Goal: Connect with others: Connect with other users

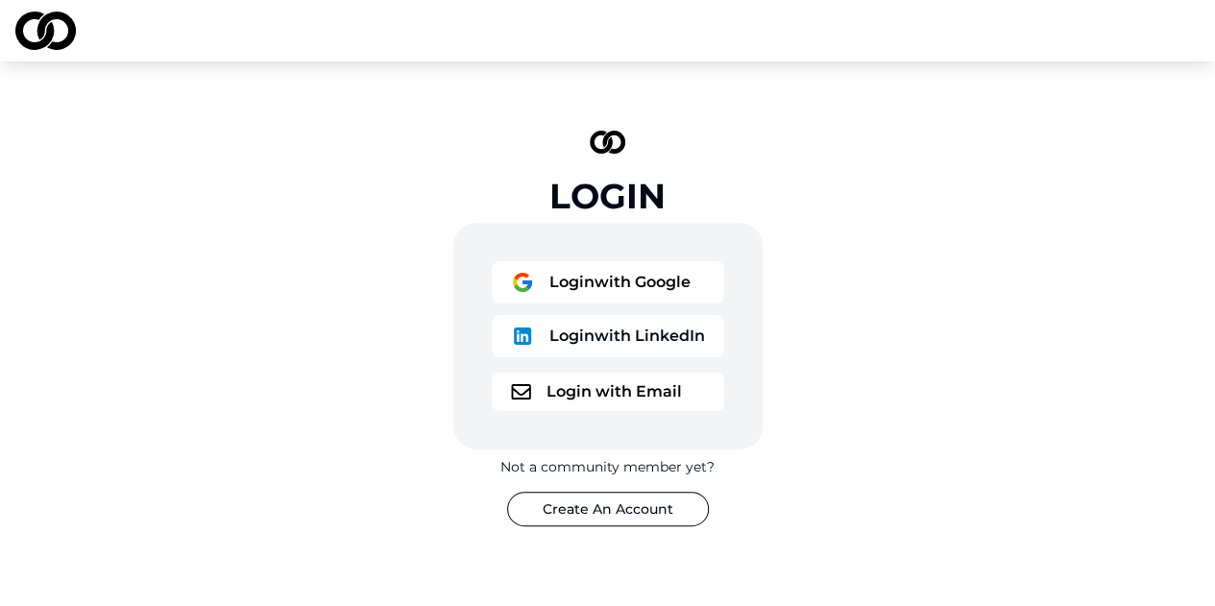
click at [580, 410] on button "Login with Email" at bounding box center [608, 392] width 233 height 38
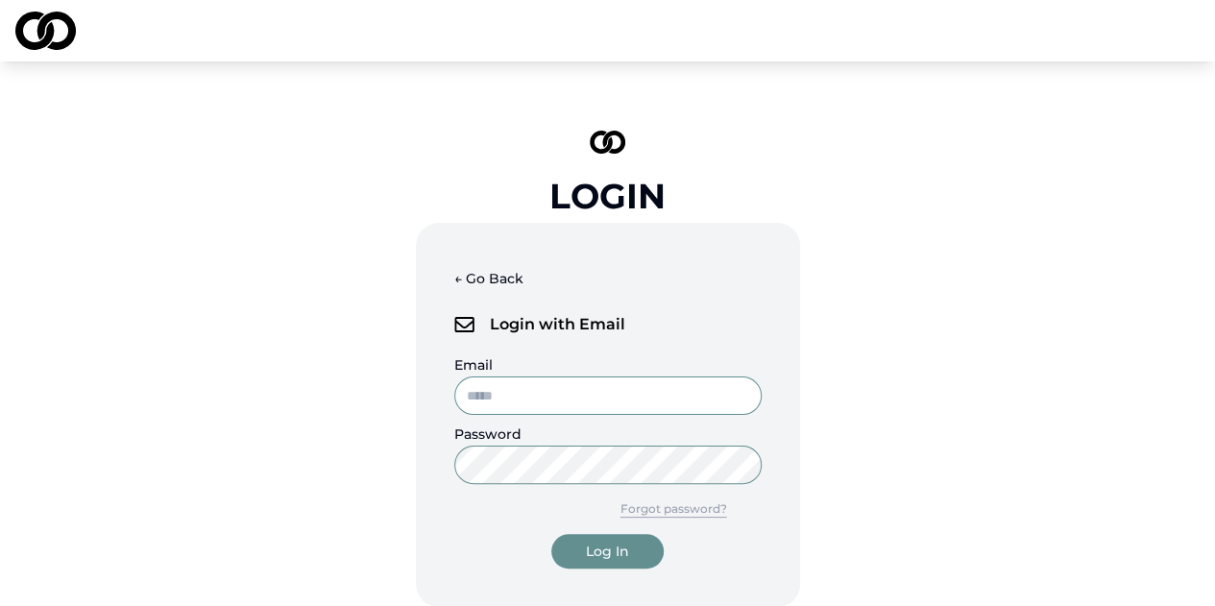
click at [559, 402] on input "Email" at bounding box center [607, 396] width 307 height 38
type input "**********"
click at [551, 534] on button "Log In" at bounding box center [607, 551] width 112 height 35
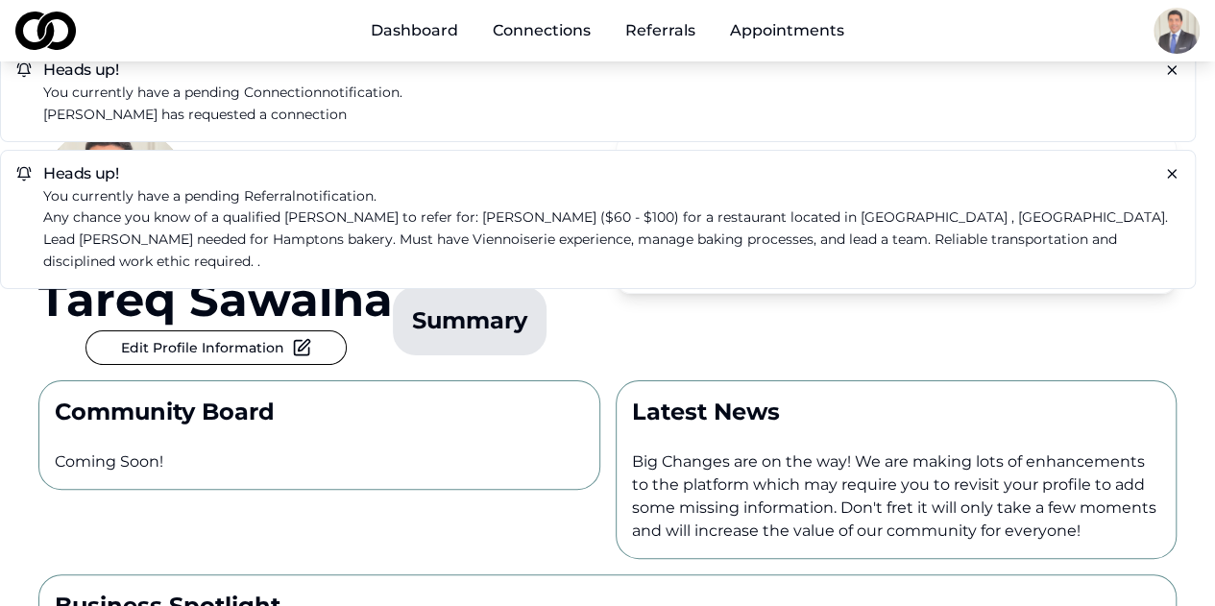
click at [146, 113] on p "[PERSON_NAME] has requested a connection" at bounding box center [611, 115] width 1137 height 22
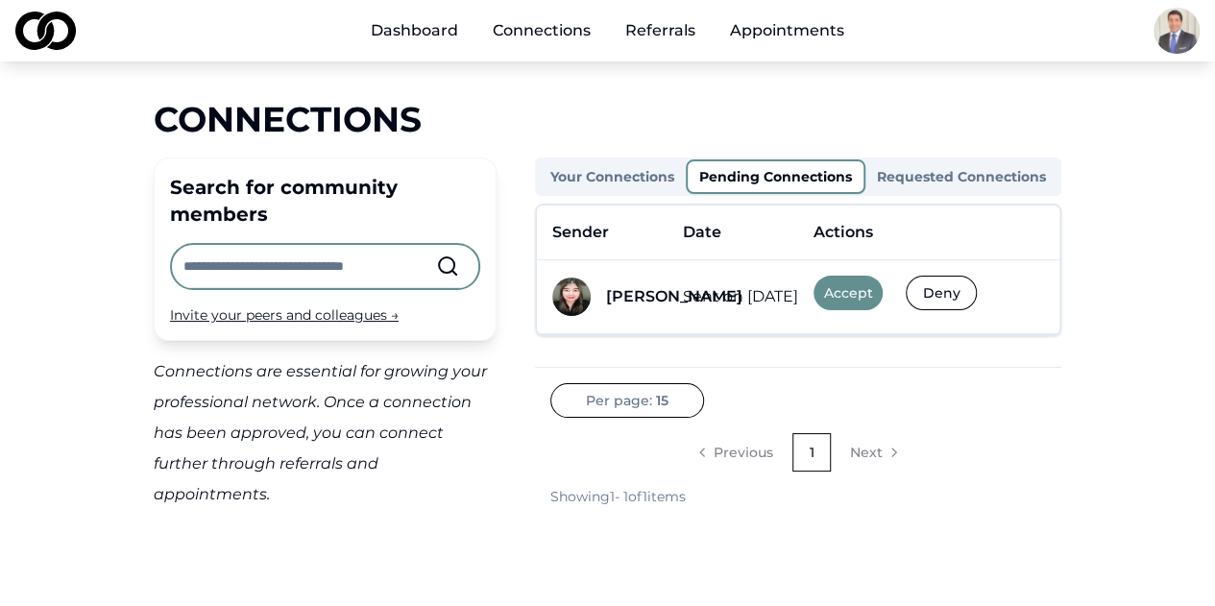
click at [857, 291] on button "Accept" at bounding box center [848, 293] width 69 height 35
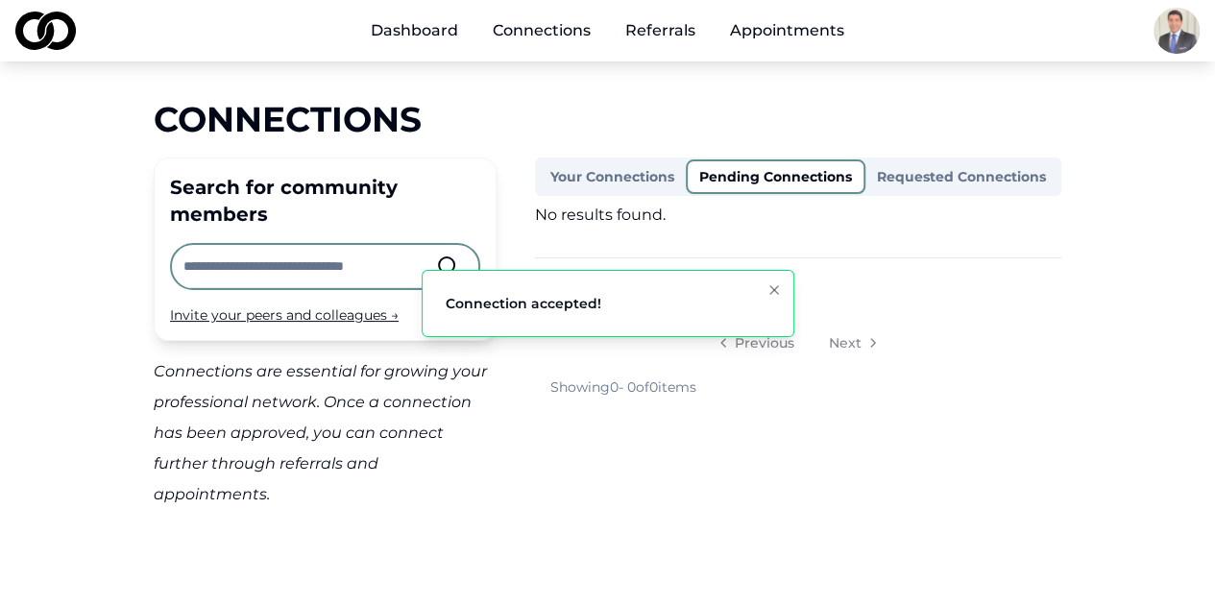
click at [627, 182] on button "Your Connections" at bounding box center [612, 176] width 147 height 31
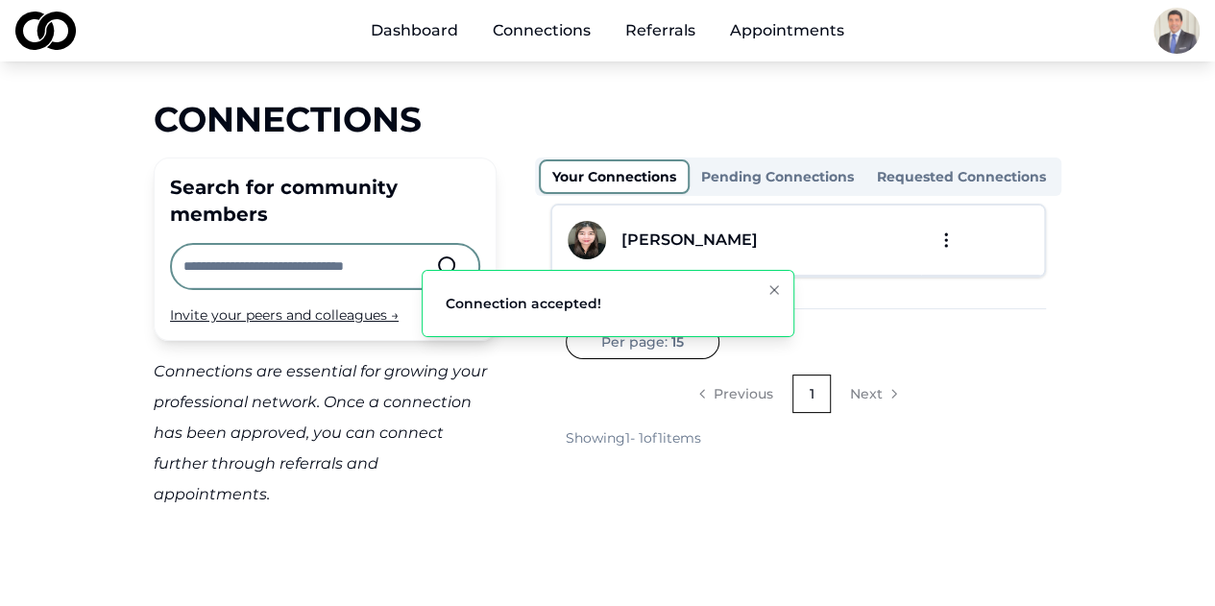
click at [723, 241] on div "[PERSON_NAME]" at bounding box center [690, 240] width 136 height 23
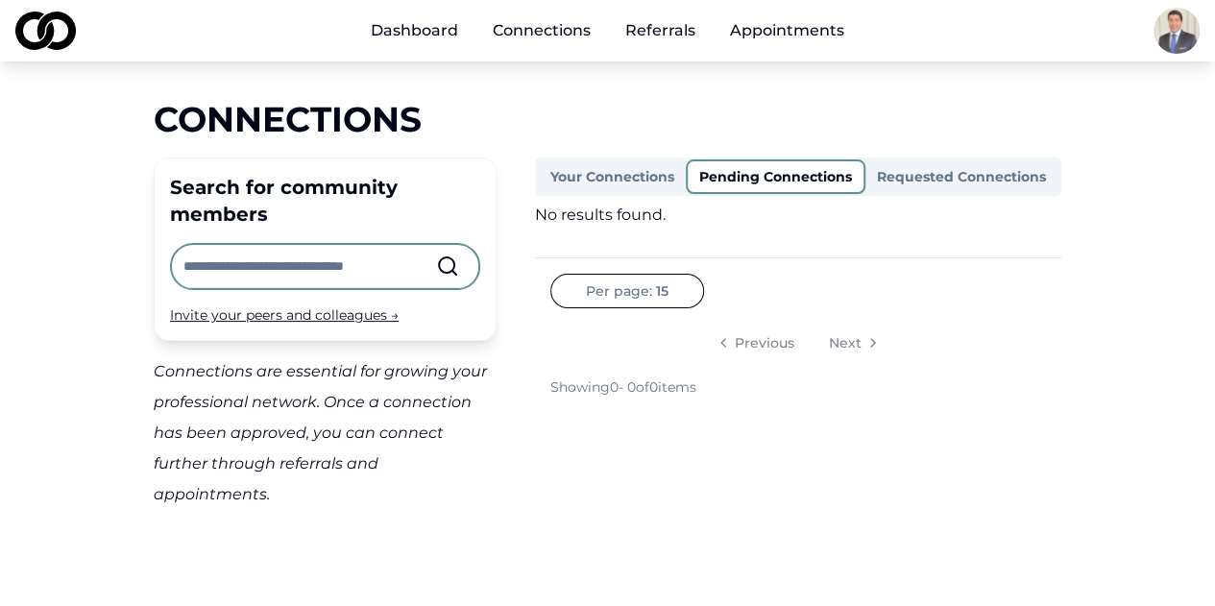
click at [407, 53] on div "Dashboard Connections Referrals Appointments" at bounding box center [607, 30] width 1215 height 61
click at [415, 34] on link "Dashboard" at bounding box center [414, 31] width 118 height 38
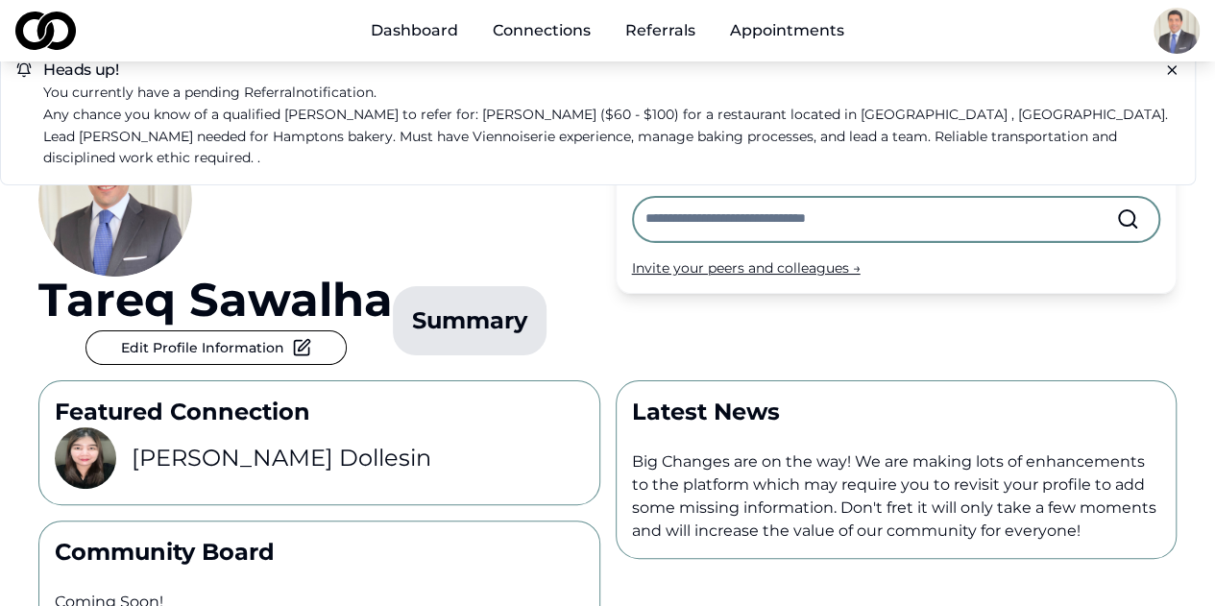
click at [347, 331] on button "Edit Profile Information" at bounding box center [216, 348] width 261 height 35
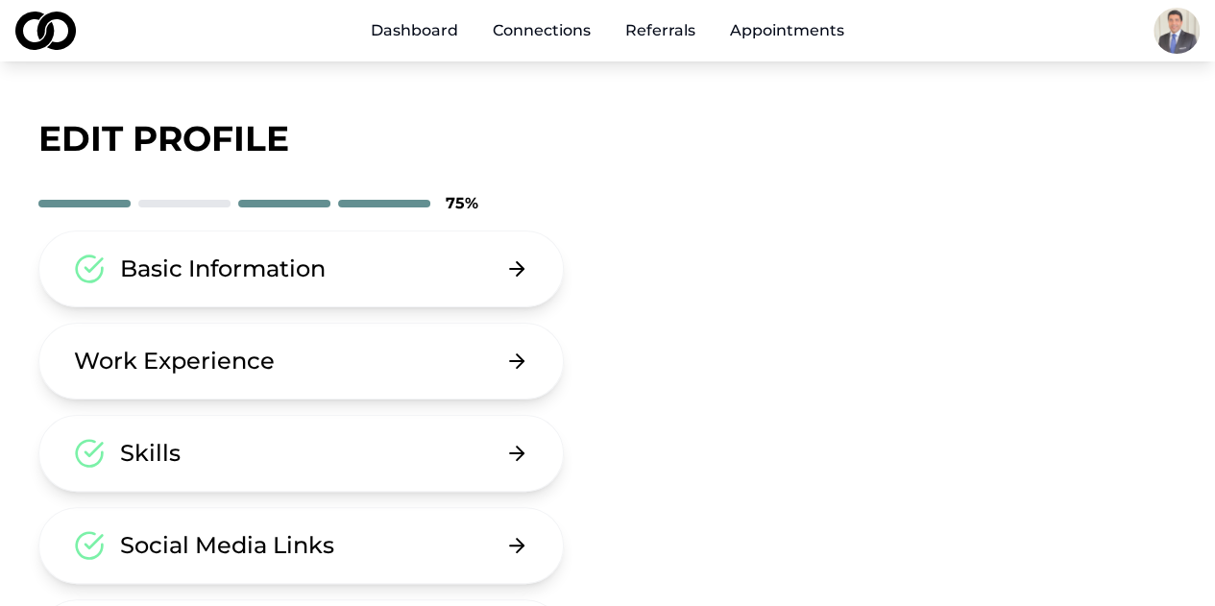
click at [254, 278] on div "Basic Information" at bounding box center [223, 269] width 206 height 31
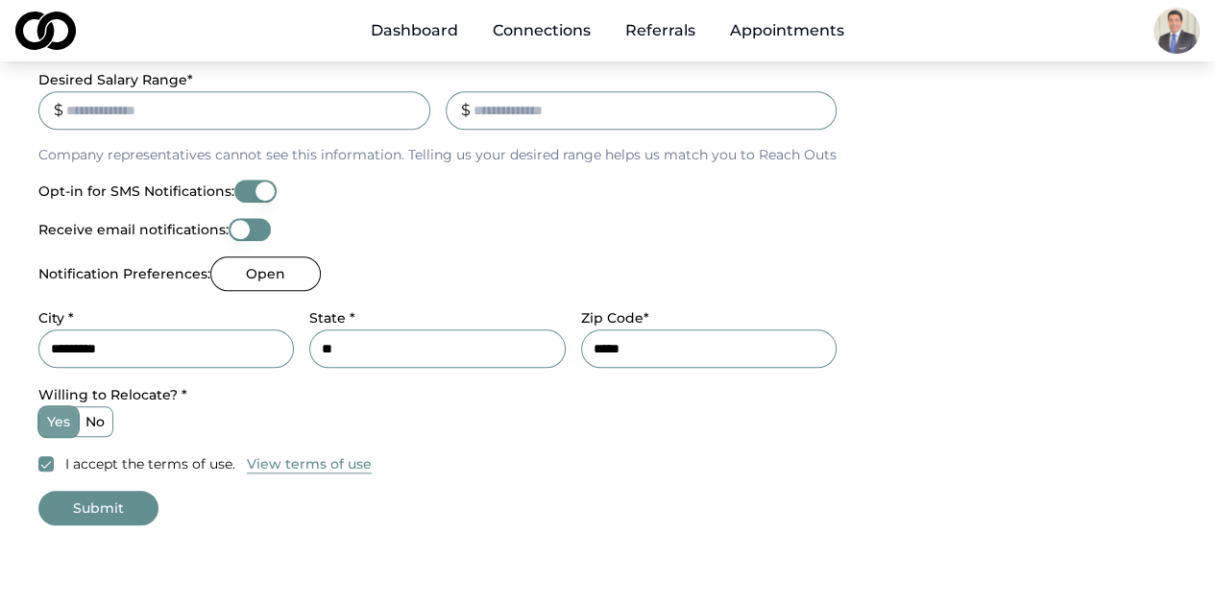
scroll to position [769, 0]
click at [105, 523] on button "Submit" at bounding box center [98, 507] width 120 height 35
click at [106, 495] on button "Submit" at bounding box center [98, 507] width 120 height 35
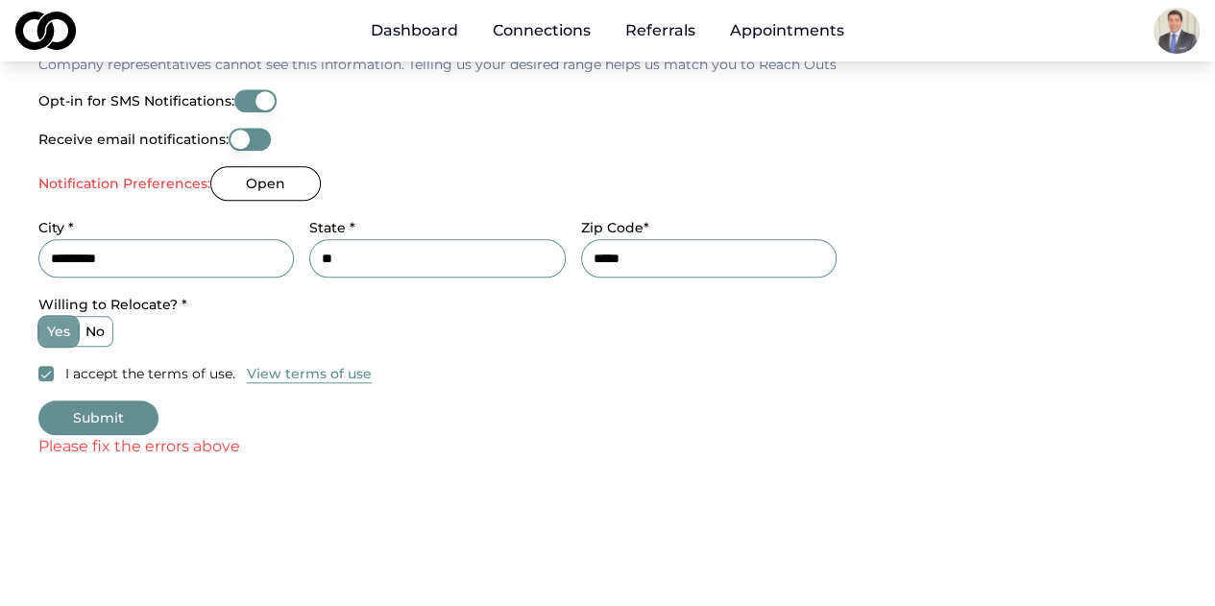
scroll to position [863, 0]
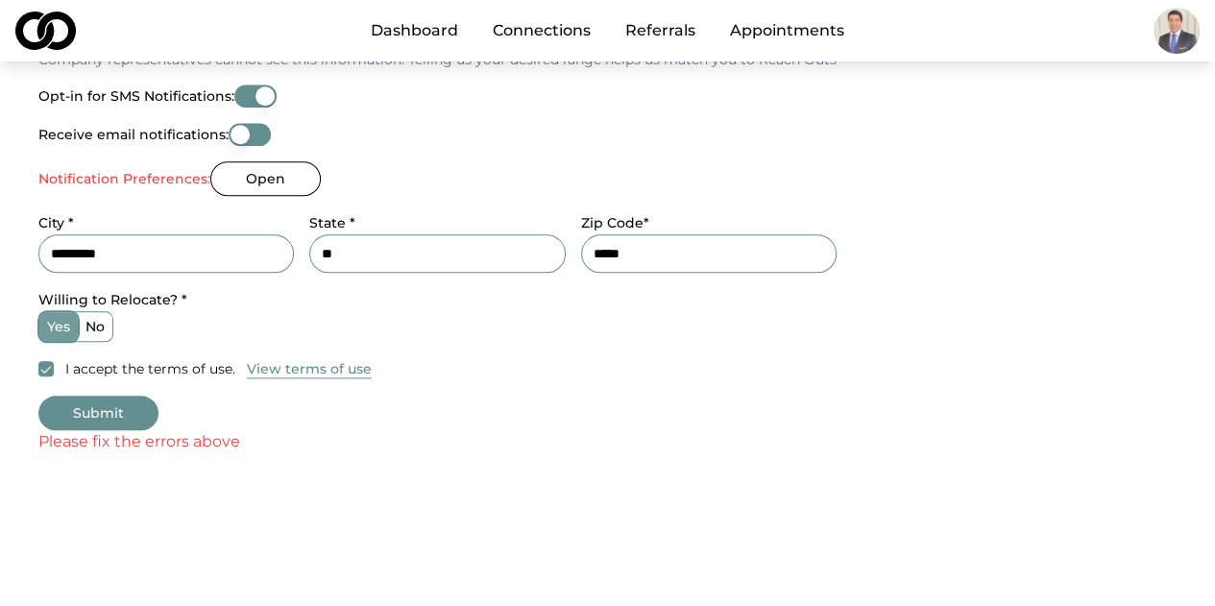
click at [285, 175] on button "Open" at bounding box center [265, 178] width 110 height 35
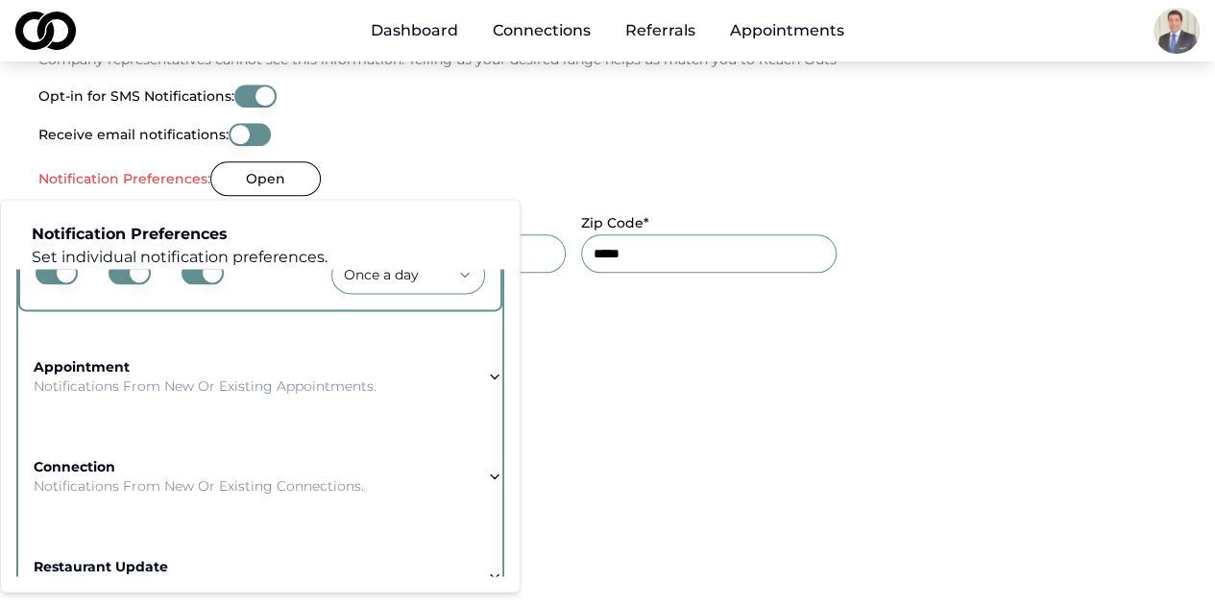
scroll to position [292, 0]
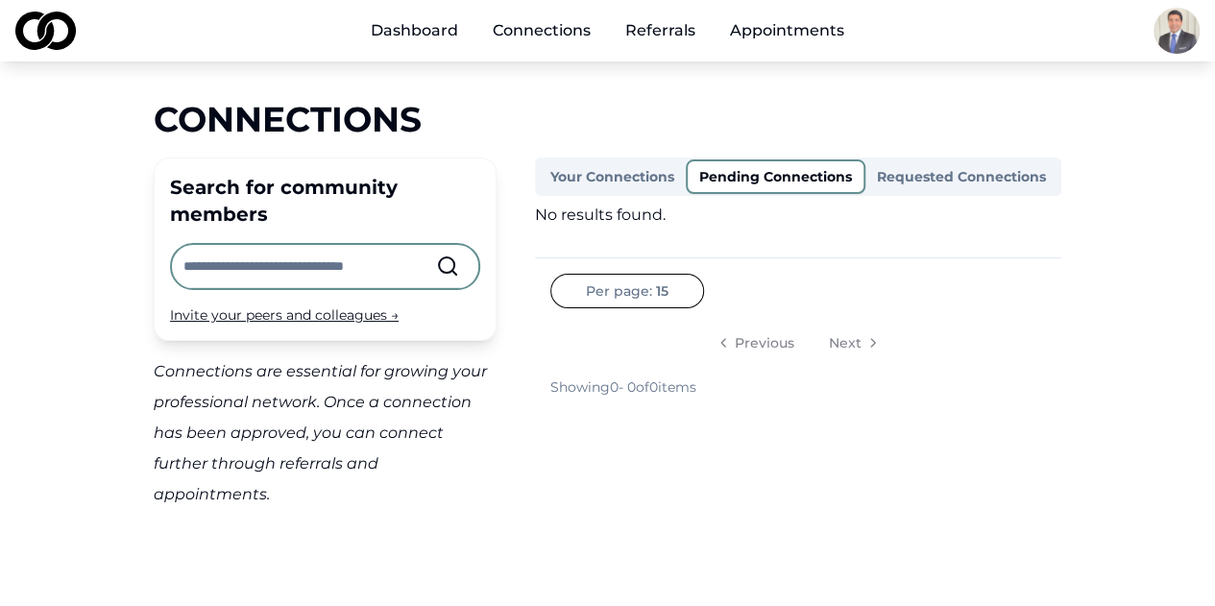
click at [428, 43] on link "Dashboard" at bounding box center [414, 31] width 118 height 38
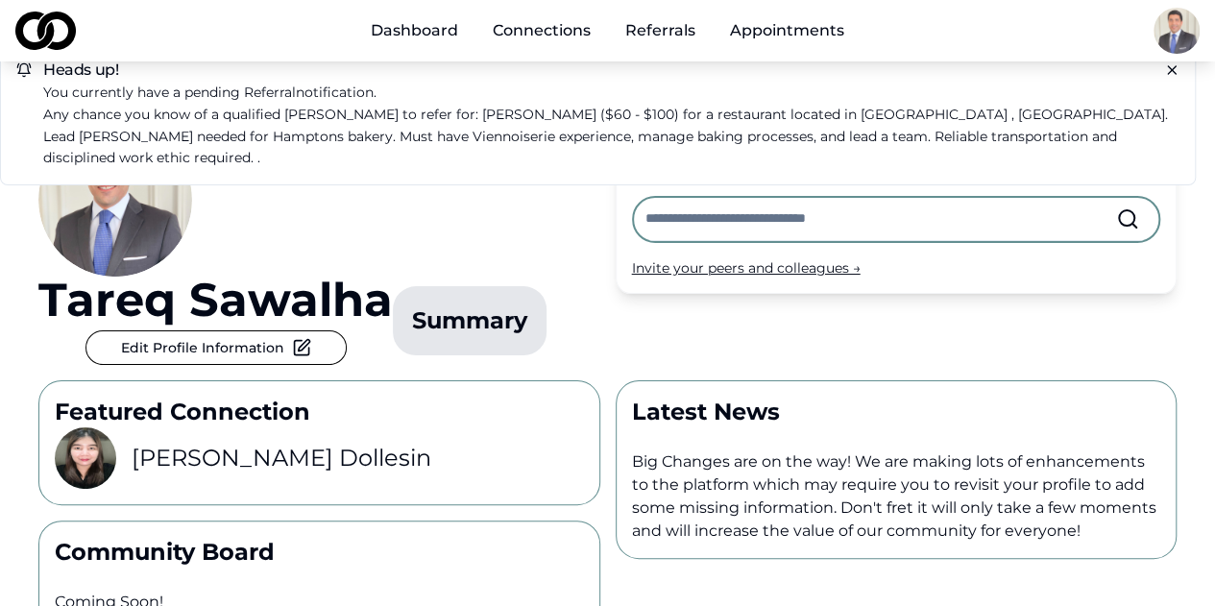
click at [476, 114] on p "Any chance you know of a qualified [PERSON_NAME] to refer for: [PERSON_NAME] ($…" at bounding box center [611, 136] width 1137 height 65
